Goal: Transaction & Acquisition: Purchase product/service

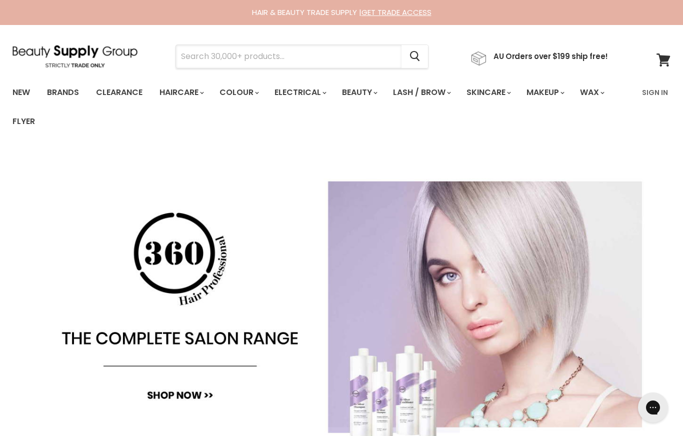
click at [207, 57] on input "Search" at bounding box center [288, 56] width 225 height 23
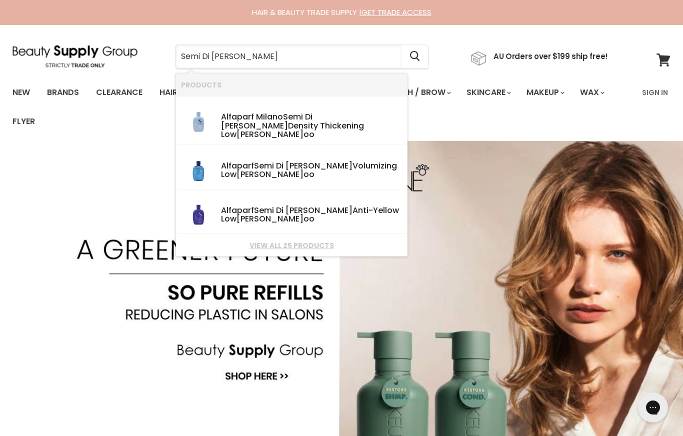
type input "Semi Di Lino shampii"
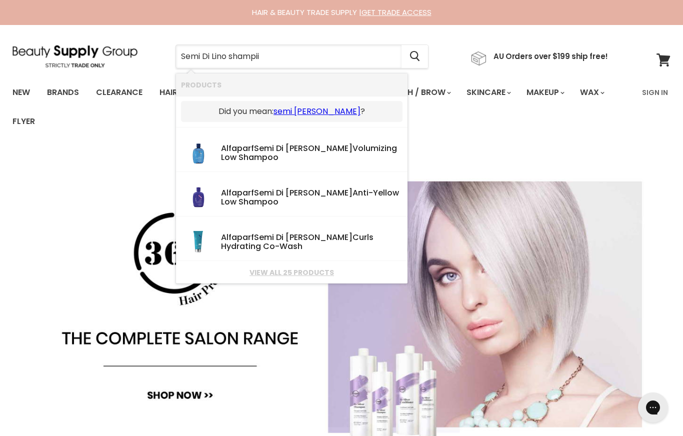
click at [331, 106] on link "semi di lino shampoo" at bounding box center [316, 111] width 87 height 11
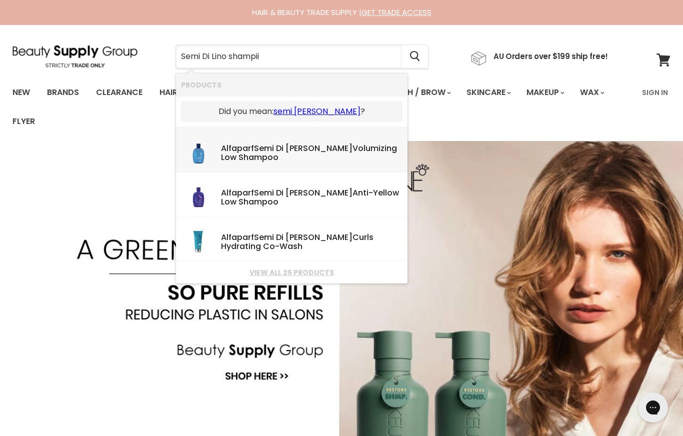
click at [307, 147] on div "Alfaparf Semi Di Lino Volumizing Low Shampoo" at bounding box center [311, 153] width 181 height 19
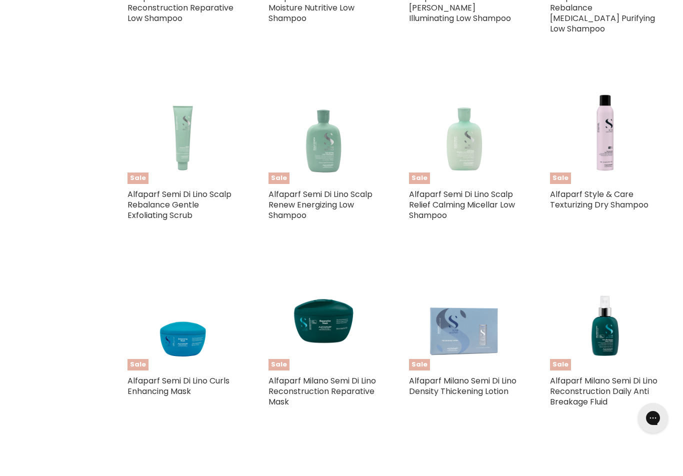
scroll to position [553, 0]
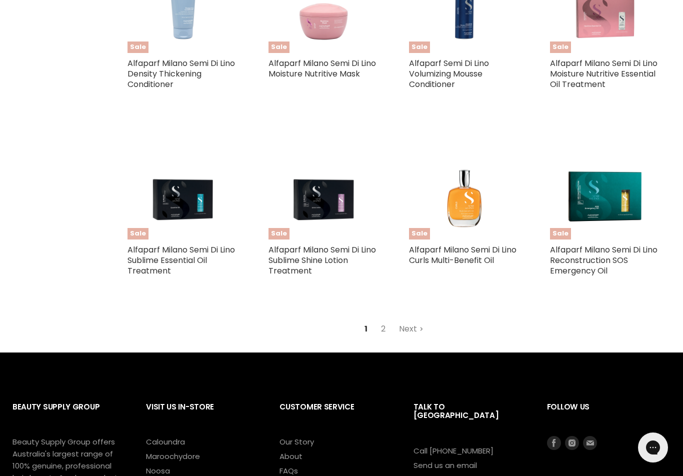
click at [413, 322] on link "Next" at bounding box center [410, 329] width 35 height 18
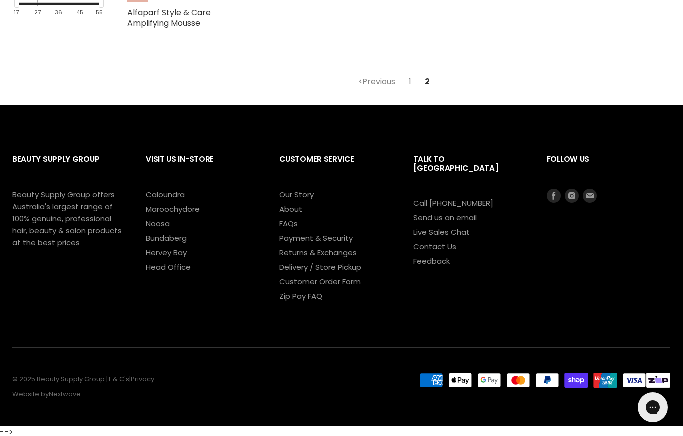
scroll to position [236, 0]
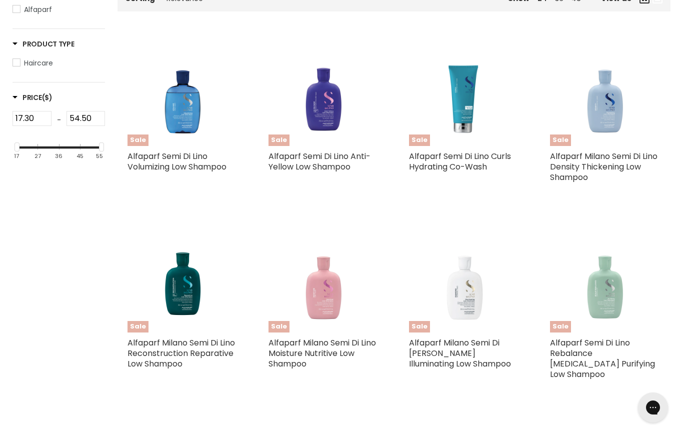
click at [181, 295] on img "Main content" at bounding box center [182, 277] width 111 height 111
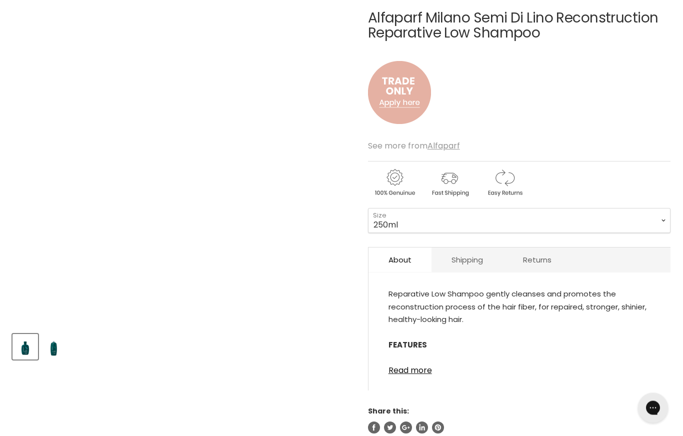
scroll to position [164, 0]
click at [260, 175] on div "Alfaparf Milano Semi Di Lino Reconstruction Reparative Low Shampoo image. Click…" at bounding box center [181, 155] width 339 height 339
click at [255, 173] on div "Alfaparf Milano Semi Di Lino Reconstruction Reparative Low Shampoo image. Click…" at bounding box center [181, 155] width 339 height 339
